Goal: Transaction & Acquisition: Purchase product/service

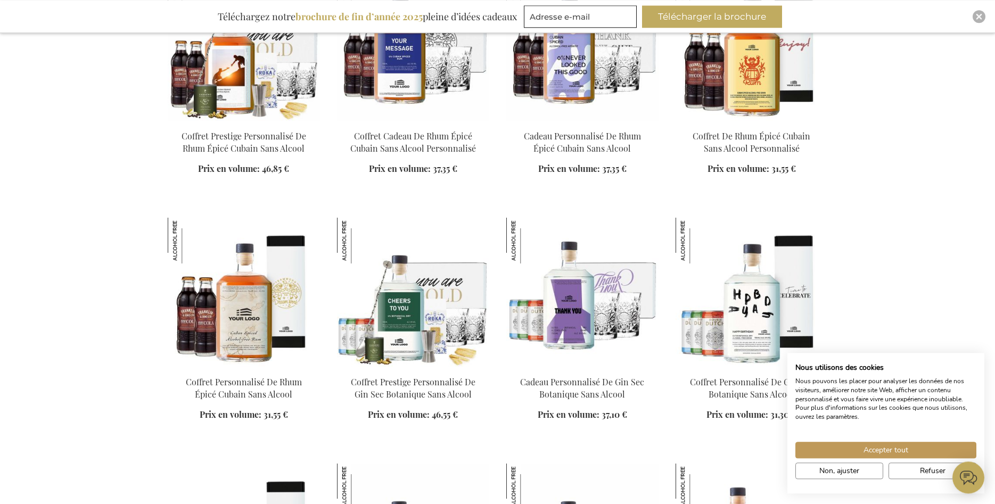
scroll to position [869, 0]
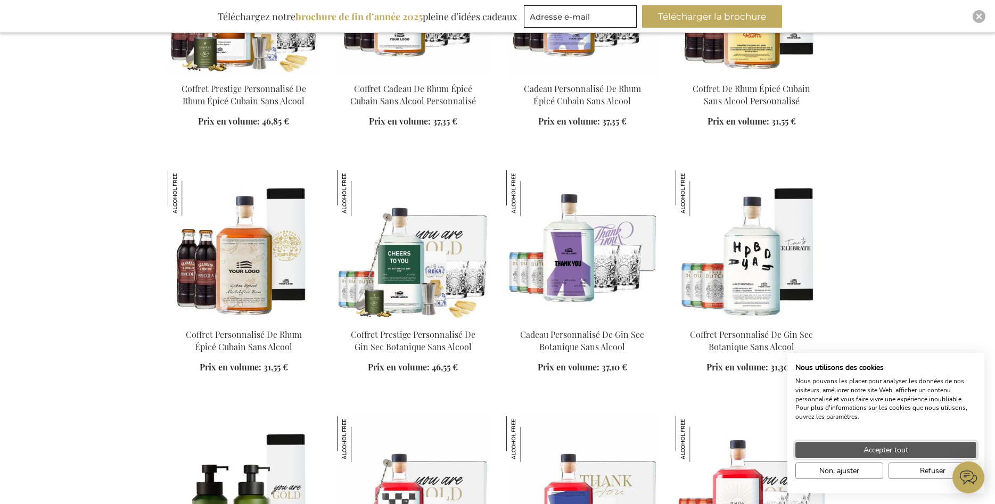
click at [907, 445] on span "Accepter tout" at bounding box center [886, 450] width 45 height 11
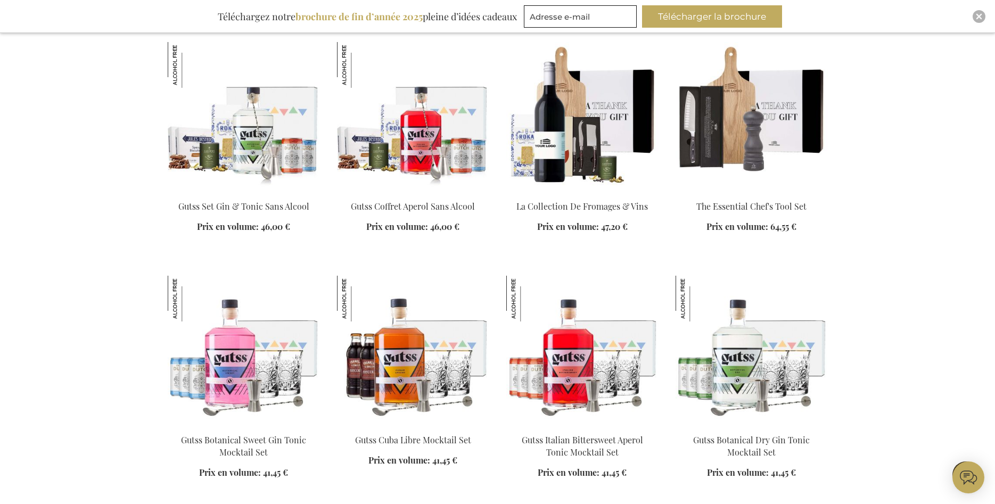
scroll to position [2498, 0]
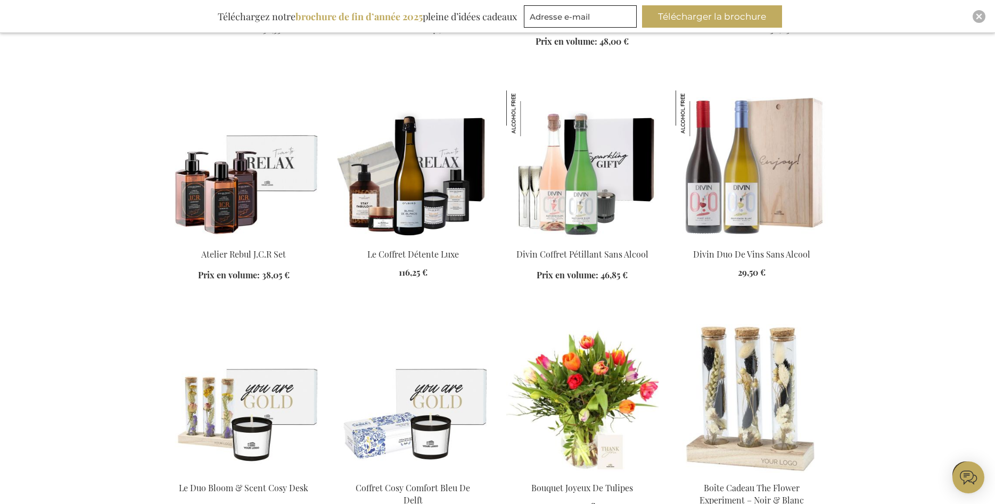
scroll to position [3421, 0]
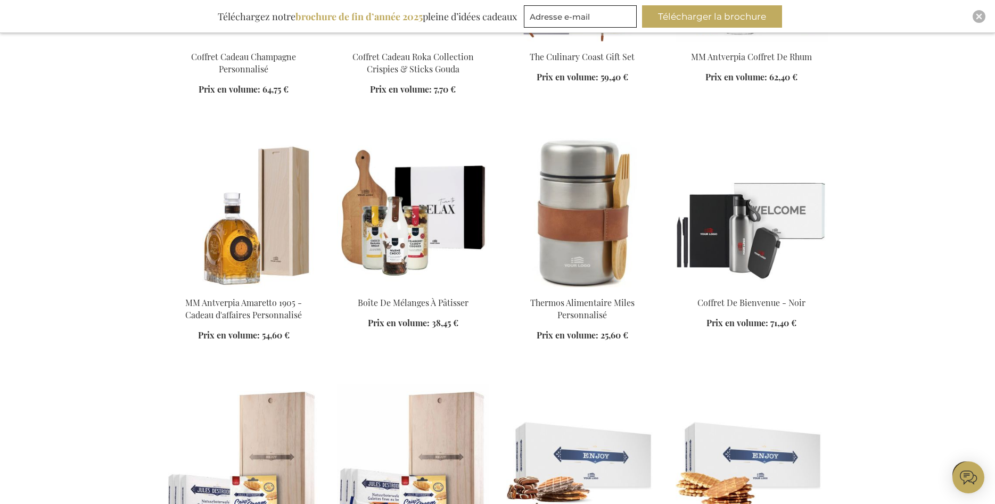
scroll to position [4290, 0]
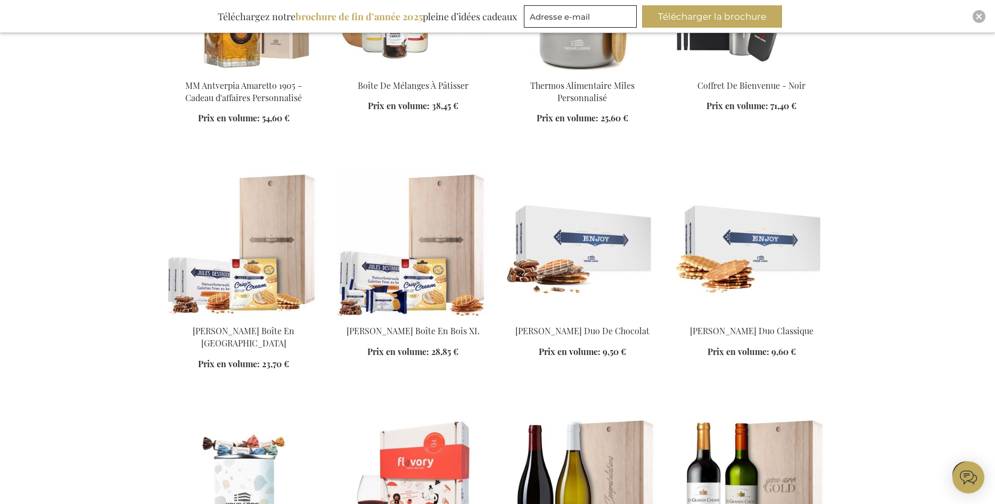
scroll to position [4399, 0]
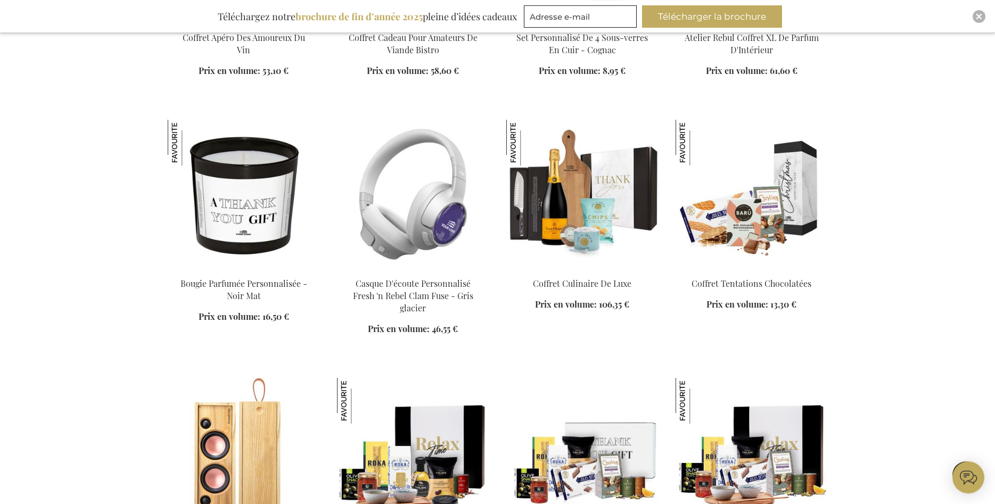
scroll to position [6136, 0]
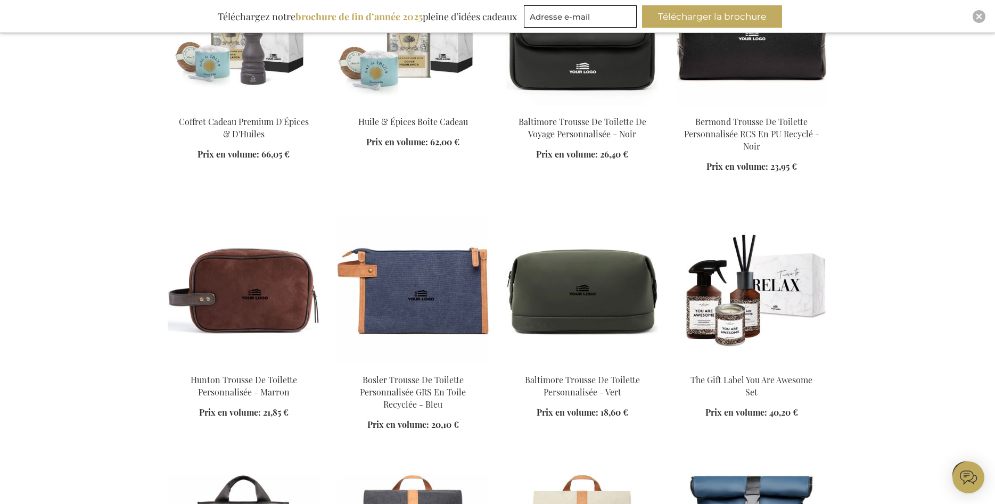
scroll to position [8417, 0]
